Goal: Transaction & Acquisition: Purchase product/service

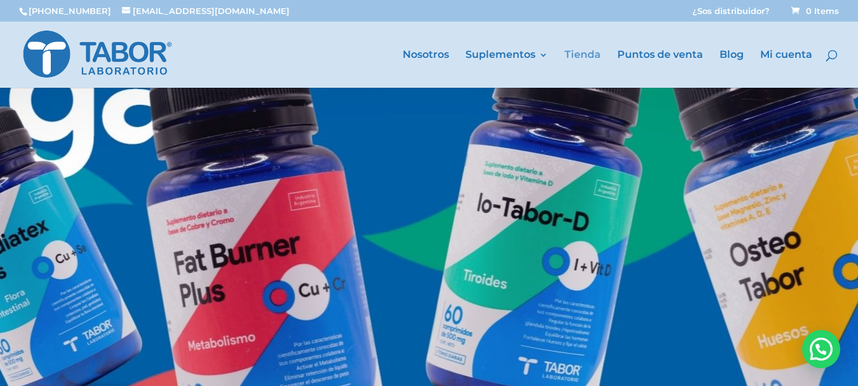
click at [582, 50] on link "Tienda" at bounding box center [583, 68] width 36 height 37
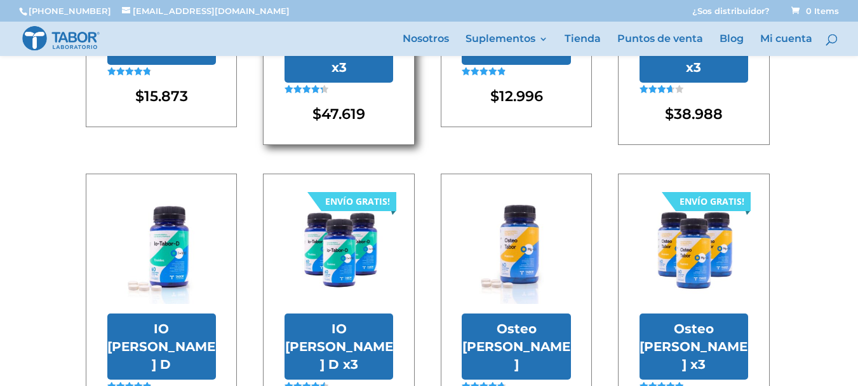
scroll to position [410, 0]
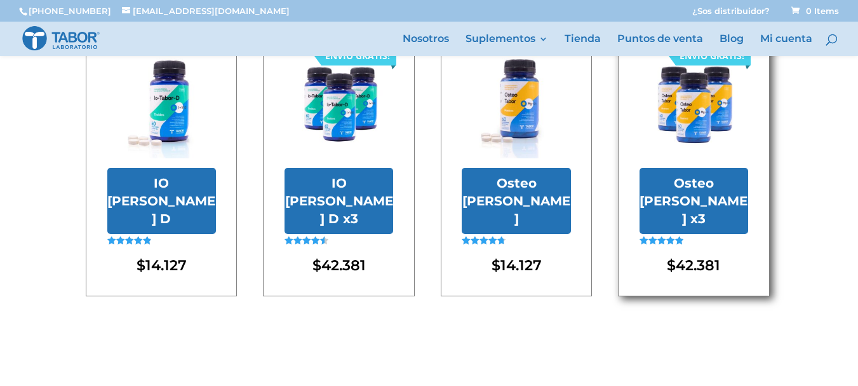
click at [704, 126] on img at bounding box center [694, 104] width 109 height 109
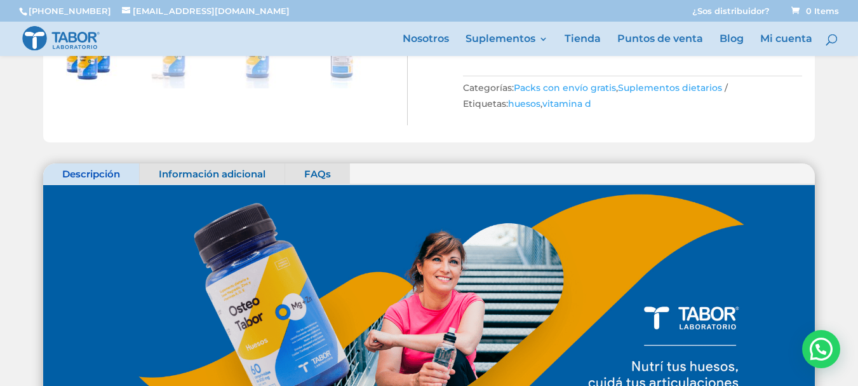
scroll to position [254, 0]
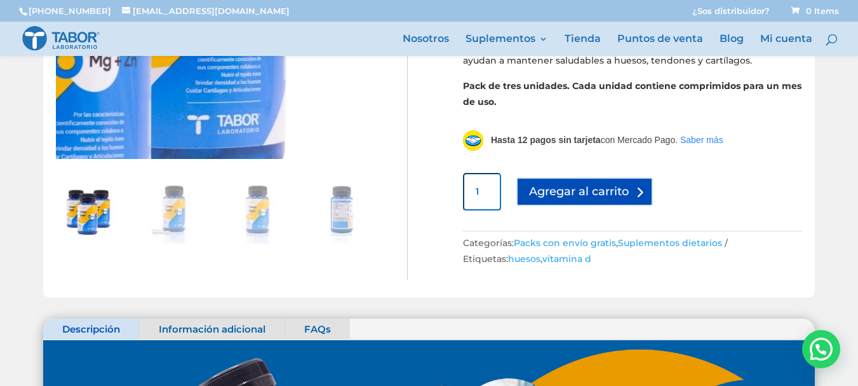
click at [586, 178] on button "Agregar al carrito" at bounding box center [584, 191] width 137 height 29
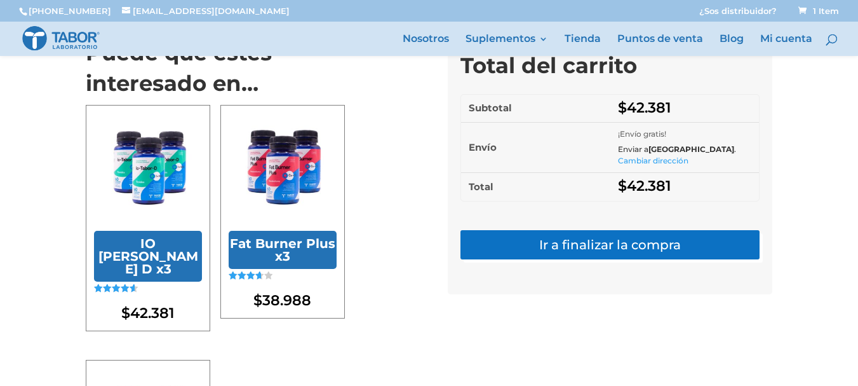
scroll to position [442, 0]
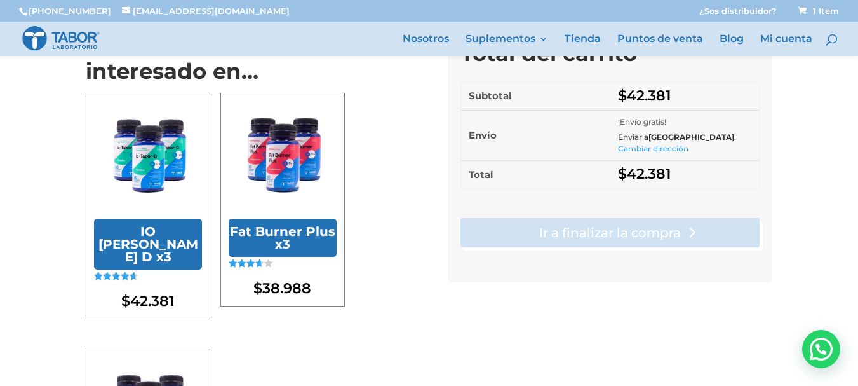
click at [522, 247] on link "Ir a finalizar la compra" at bounding box center [610, 232] width 299 height 29
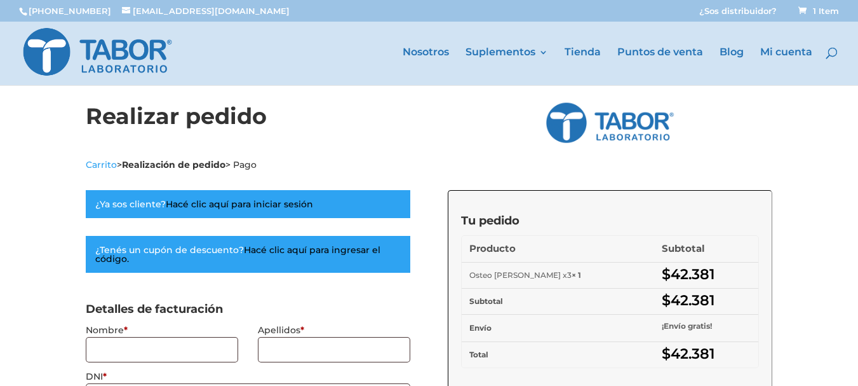
select select "C"
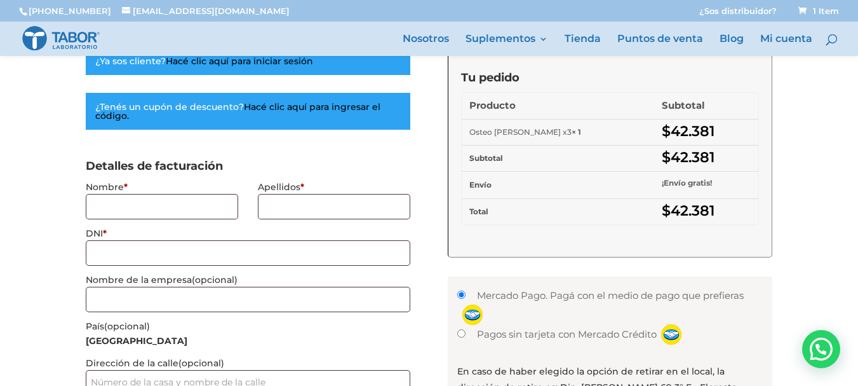
scroll to position [318, 0]
